Goal: Task Accomplishment & Management: Complete application form

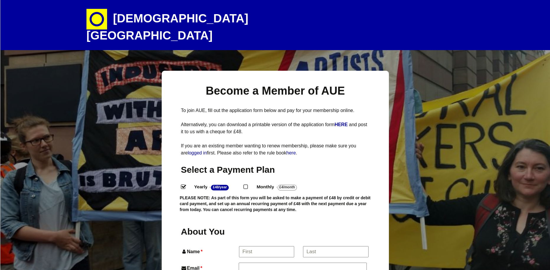
select select "degree_visual_applied_arts"
select select
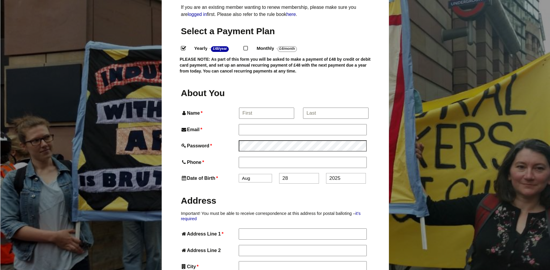
scroll to position [177, 0]
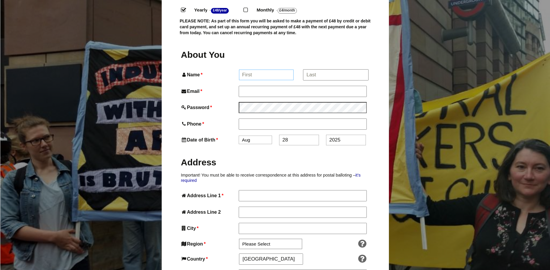
click at [252, 70] on input "Name *" at bounding box center [266, 75] width 55 height 11
drag, startPoint x: 252, startPoint y: 65, endPoint x: 255, endPoint y: 61, distance: 4.8
click at [252, 70] on input "Name *" at bounding box center [266, 75] width 55 height 11
type input "[PERSON_NAME]"
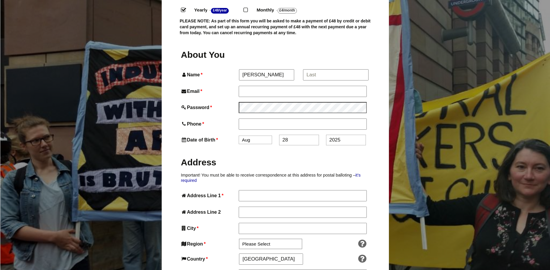
click at [348, 70] on input "*" at bounding box center [335, 75] width 65 height 11
type input "[PERSON_NAME]"
click at [262, 86] on input "Email *" at bounding box center [303, 91] width 128 height 11
type input "[EMAIL_ADDRESS][DOMAIN_NAME]"
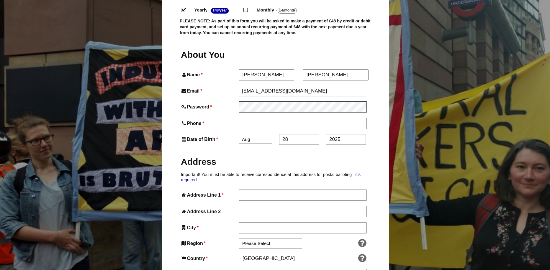
type input "07557917749"
type input "[GEOGRAPHIC_DATA]"
type input "GL53 0GB"
click at [259, 136] on select "Jan Feb Mar Apr May Jun [DATE] Aug Sep Oct Nov Dec" at bounding box center [255, 140] width 33 height 9
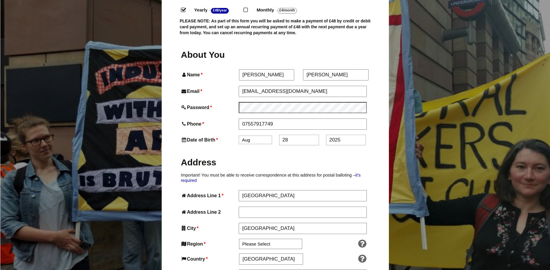
select select "5"
click at [239, 136] on select "Jan Feb Mar Apr May Jun [DATE] Aug Sep Oct Nov Dec" at bounding box center [255, 140] width 33 height 9
click at [291, 135] on input "28" at bounding box center [299, 140] width 40 height 11
drag, startPoint x: 294, startPoint y: 133, endPoint x: 266, endPoint y: 134, distance: 28.4
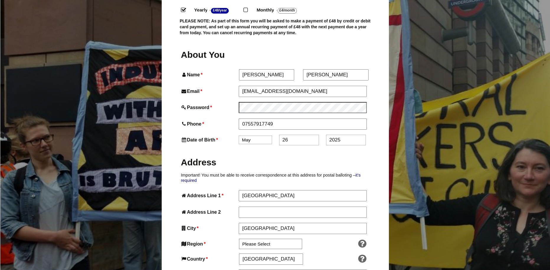
type input "26"
drag, startPoint x: 335, startPoint y: 132, endPoint x: 344, endPoint y: 130, distance: 9.0
click at [335, 135] on input "2025" at bounding box center [346, 140] width 40 height 11
drag, startPoint x: 347, startPoint y: 130, endPoint x: 325, endPoint y: 131, distance: 21.9
click at [325, 135] on div "Date of Birth * Jan Feb Mar Apr May Jun [DATE] Aug Sep Oct Nov [DATE]" at bounding box center [275, 140] width 189 height 11
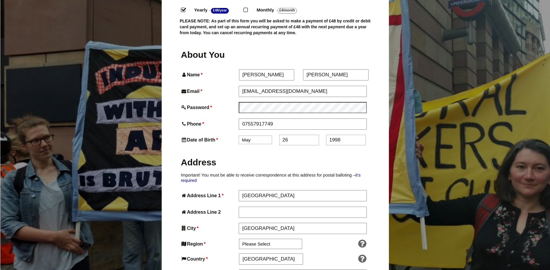
type input "1998"
click at [265, 190] on input "[GEOGRAPHIC_DATA]" at bounding box center [303, 195] width 128 height 11
click at [271, 190] on input "[GEOGRAPHIC_DATA]" at bounding box center [303, 195] width 128 height 11
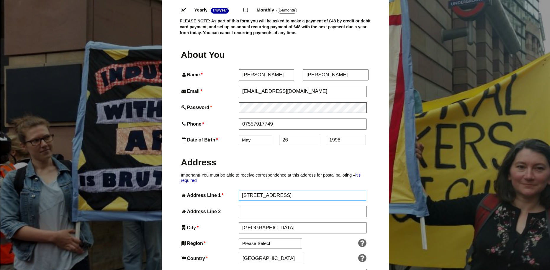
type input "[STREET_ADDRESS]"
click at [301, 207] on input "Address Line 2" at bounding box center [303, 212] width 128 height 11
drag, startPoint x: 282, startPoint y: 211, endPoint x: 223, endPoint y: 215, distance: 59.4
click at [223, 223] on div "City * [GEOGRAPHIC_DATA]" at bounding box center [275, 228] width 189 height 11
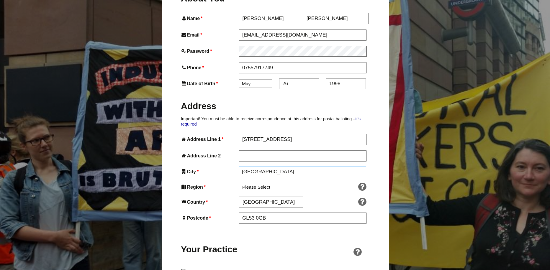
scroll to position [236, 0]
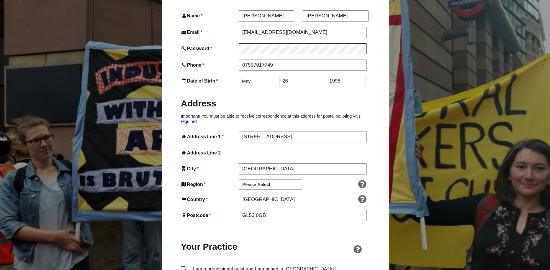
click at [248, 148] on input "Address Line 2" at bounding box center [303, 153] width 128 height 11
type input "S"
type input "Chiseldon"
click at [273, 164] on input "[GEOGRAPHIC_DATA]" at bounding box center [303, 169] width 128 height 11
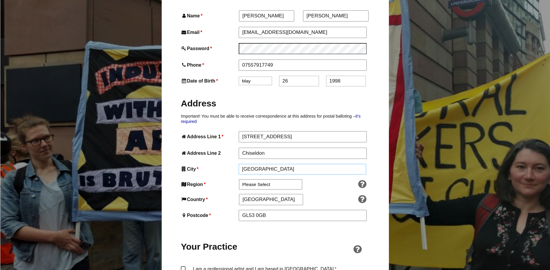
click at [273, 164] on input "[GEOGRAPHIC_DATA]" at bounding box center [303, 169] width 128 height 11
type input "Swindon"
click at [271, 180] on select "Please Select [GEOGRAPHIC_DATA] [GEOGRAPHIC_DATA] [GEOGRAPHIC_DATA] [GEOGRAPHIC…" at bounding box center [270, 185] width 63 height 10
select select "[GEOGRAPHIC_DATA]"
click at [239, 180] on select "Please Select [GEOGRAPHIC_DATA] [GEOGRAPHIC_DATA] [GEOGRAPHIC_DATA] [GEOGRAPHIC…" at bounding box center [270, 185] width 63 height 10
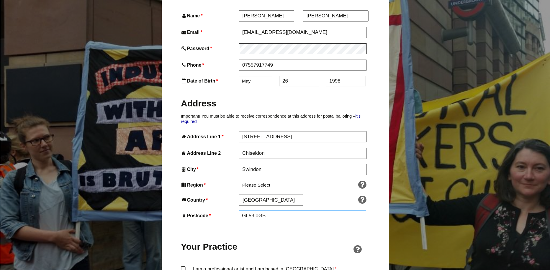
drag, startPoint x: 274, startPoint y: 203, endPoint x: 224, endPoint y: 204, distance: 49.6
click at [224, 211] on div "Postcode * GL53 0GB" at bounding box center [275, 216] width 189 height 11
drag, startPoint x: 259, startPoint y: 203, endPoint x: 263, endPoint y: 205, distance: 4.1
click at [263, 211] on input "SN4 0QR" at bounding box center [303, 216] width 128 height 11
click at [262, 211] on input "SN4 0QR" at bounding box center [303, 216] width 128 height 11
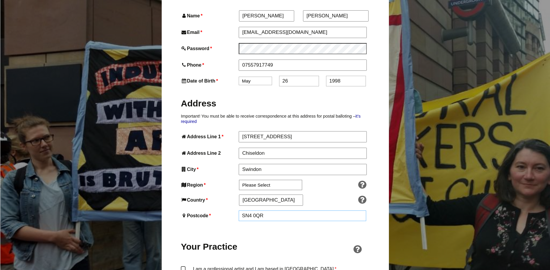
drag, startPoint x: 266, startPoint y: 204, endPoint x: 257, endPoint y: 203, distance: 8.6
click at [257, 211] on input "SN4 0QR" at bounding box center [303, 216] width 128 height 11
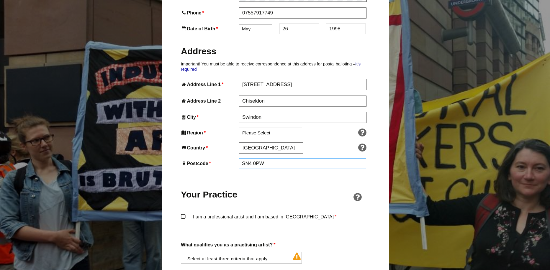
scroll to position [354, 0]
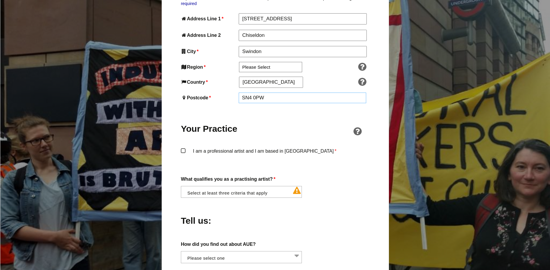
type input "SN4 0PW"
click at [182, 148] on label "I am a professional artist and I am based in [GEOGRAPHIC_DATA] *" at bounding box center [275, 157] width 189 height 18
click at [0, 0] on input "I am a professional artist and I am based in [GEOGRAPHIC_DATA] *" at bounding box center [0, 0] width 0 height 0
click at [205, 187] on li at bounding box center [243, 192] width 121 height 10
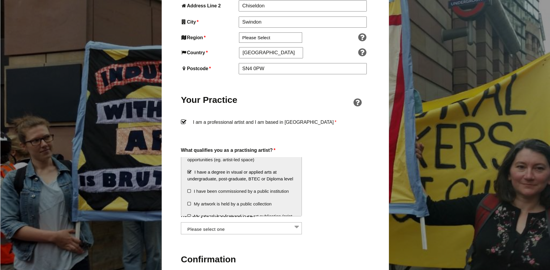
scroll to position [47, 0]
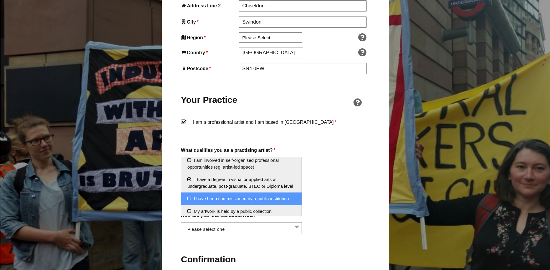
click at [249, 205] on li "I have been commissioned by a public institution" at bounding box center [241, 199] width 120 height 13
drag, startPoint x: 259, startPoint y: 206, endPoint x: 286, endPoint y: 205, distance: 27.5
click at [286, 205] on li "I have been commissioned by a public institution" at bounding box center [241, 199] width 120 height 13
drag, startPoint x: 283, startPoint y: 205, endPoint x: 220, endPoint y: 201, distance: 63.0
click at [220, 201] on li "I have been commissioned by a public institution" at bounding box center [241, 199] width 120 height 13
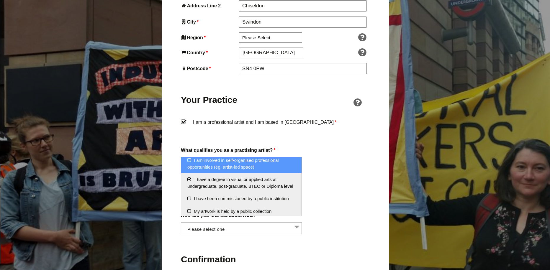
click at [223, 169] on li "I am involved in self-organised professional opportunities (eg. artist-led spac…" at bounding box center [241, 163] width 120 height 19
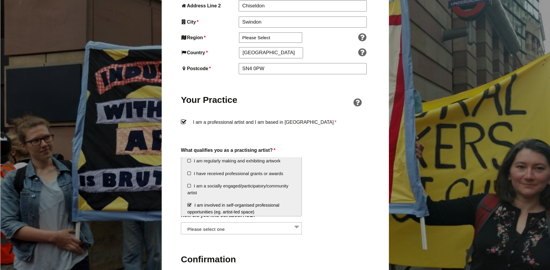
scroll to position [0, 0]
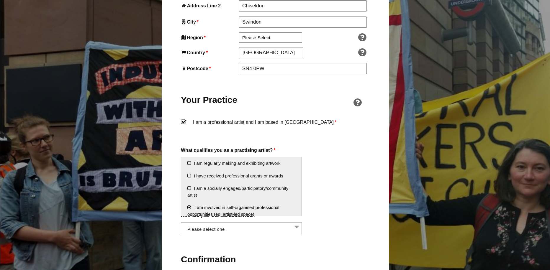
click at [260, 205] on li "I am involved in self-organised professional opportunities (eg. artist-led spac…" at bounding box center [241, 211] width 120 height 19
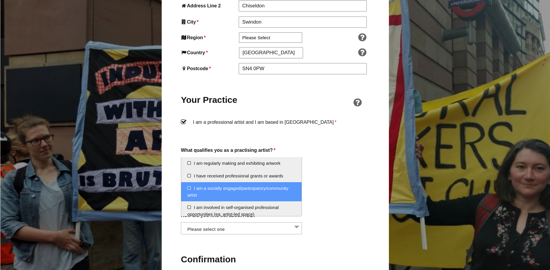
click at [262, 194] on li "I am a socially engaged/participatory/community artist" at bounding box center [241, 191] width 120 height 19
select select "socially_engaged_participatory_community_artist"
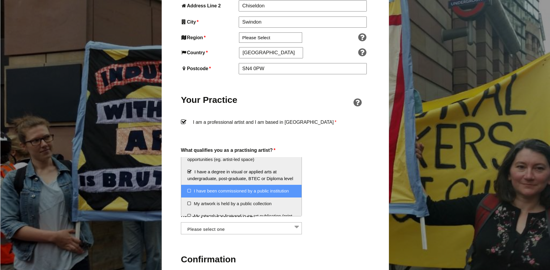
scroll to position [84, 0]
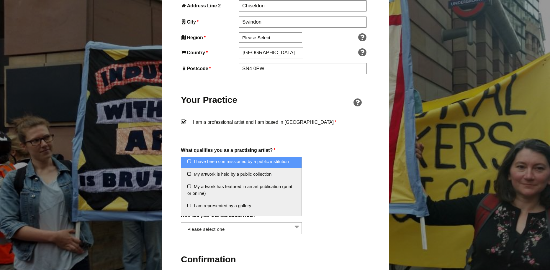
click at [273, 168] on li "I have been commissioned by a public institution" at bounding box center [241, 162] width 120 height 13
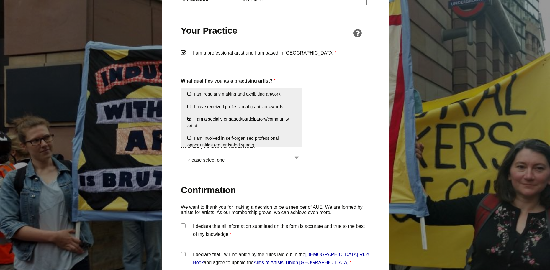
scroll to position [443, 0]
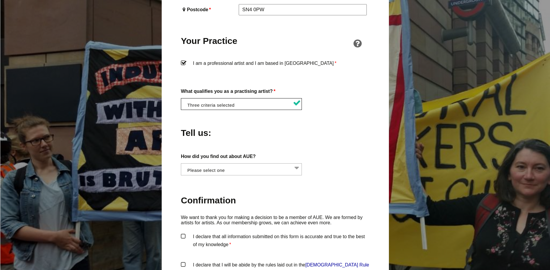
click at [316, 89] on div "What qualifies you as a practising artist? * I am regularly making and exhibiti…" at bounding box center [275, 98] width 189 height 23
click at [264, 164] on li at bounding box center [243, 169] width 121 height 10
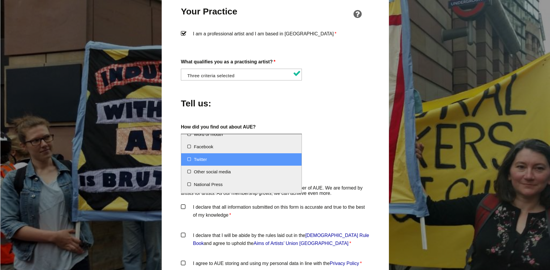
scroll to position [0, 0]
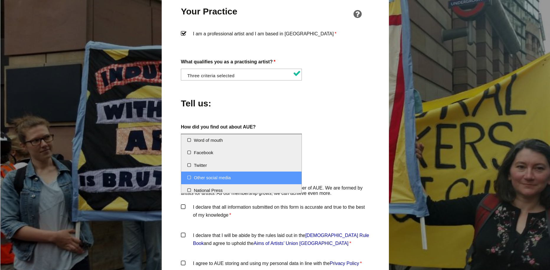
select select "Other social media"
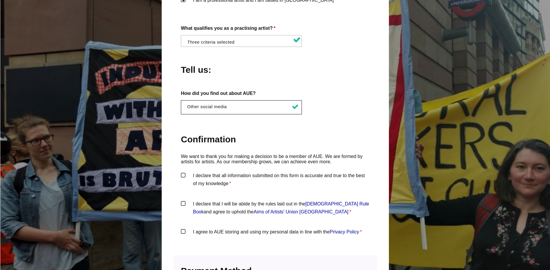
scroll to position [531, 0]
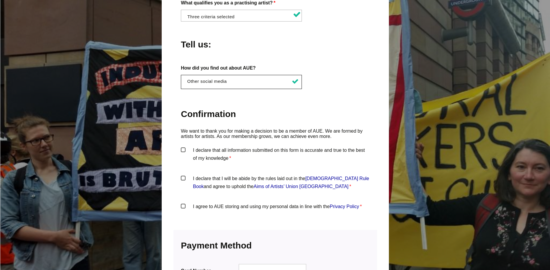
click at [191, 146] on label "I declare that all information submitted on this form is accurate and true to t…" at bounding box center [275, 155] width 189 height 18
click at [0, 0] on input "I declare that all information submitted on this form is accurate and true to t…" at bounding box center [0, 0] width 0 height 0
click at [182, 175] on label "I declare that I will be abide by the rules laid out in the [DEMOGRAPHIC_DATA] …" at bounding box center [275, 184] width 189 height 18
click at [0, 0] on input "I declare that I will be abide by the rules laid out in the [DEMOGRAPHIC_DATA] …" at bounding box center [0, 0] width 0 height 0
click at [182, 203] on label "I agree to AUE storing and using my personal data in line with the Privacy Poli…" at bounding box center [275, 212] width 189 height 18
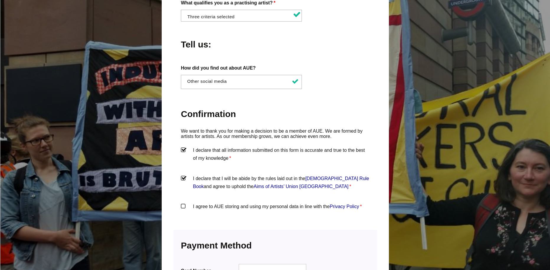
click at [0, 0] on input "I agree to AUE storing and using my personal data in line with the Privacy Poli…" at bounding box center [0, 0] width 0 height 0
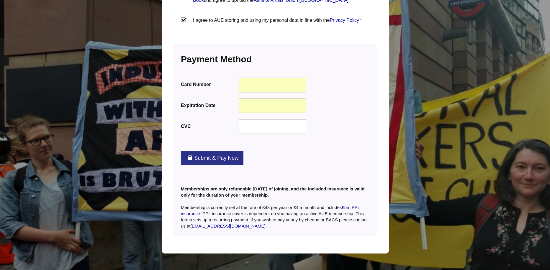
scroll to position [722, 0]
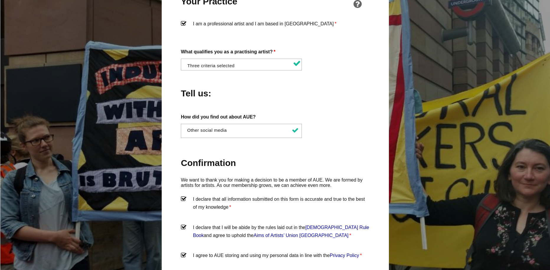
drag, startPoint x: 314, startPoint y: 207, endPoint x: 282, endPoint y: 146, distance: 68.9
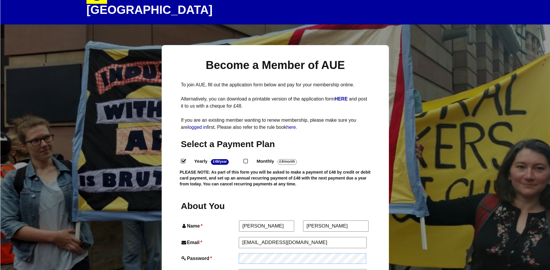
scroll to position [0, 0]
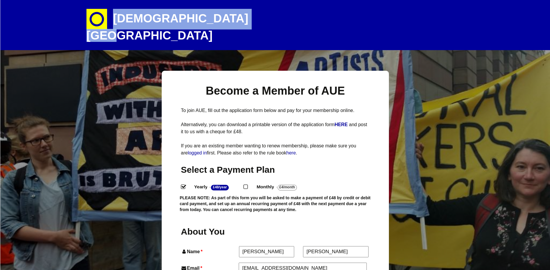
drag, startPoint x: 112, startPoint y: 17, endPoint x: 242, endPoint y: 22, distance: 130.3
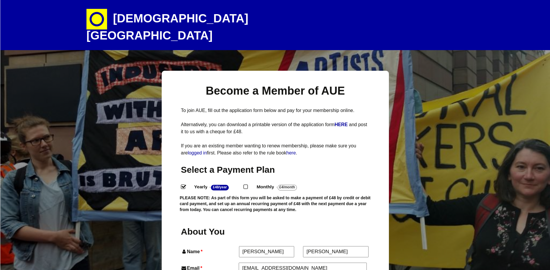
drag, startPoint x: 218, startPoint y: 21, endPoint x: 118, endPoint y: 16, distance: 100.8
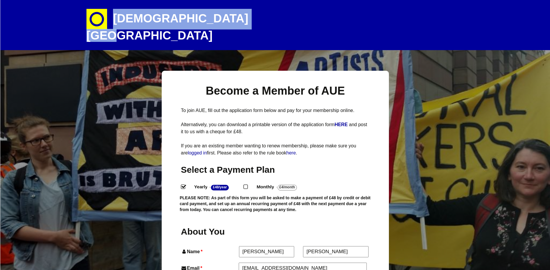
drag, startPoint x: 113, startPoint y: 17, endPoint x: 253, endPoint y: 19, distance: 140.0
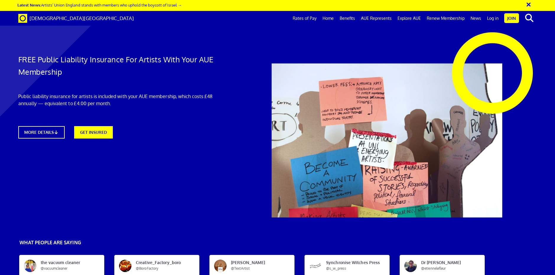
scroll to position [325, 0]
